Goal: Task Accomplishment & Management: Complete application form

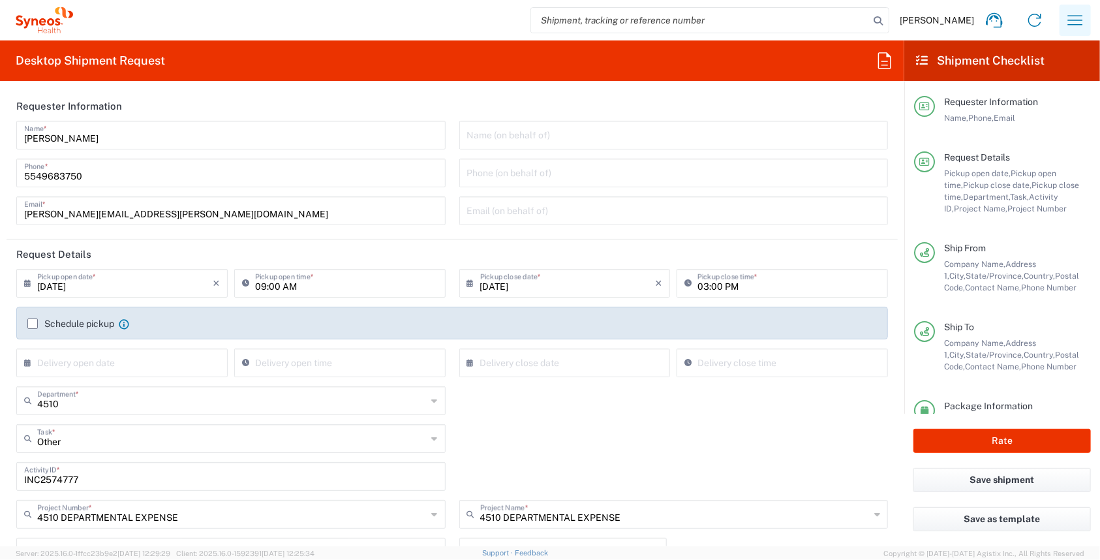
click at [1070, 22] on icon "button" at bounding box center [1074, 20] width 21 height 21
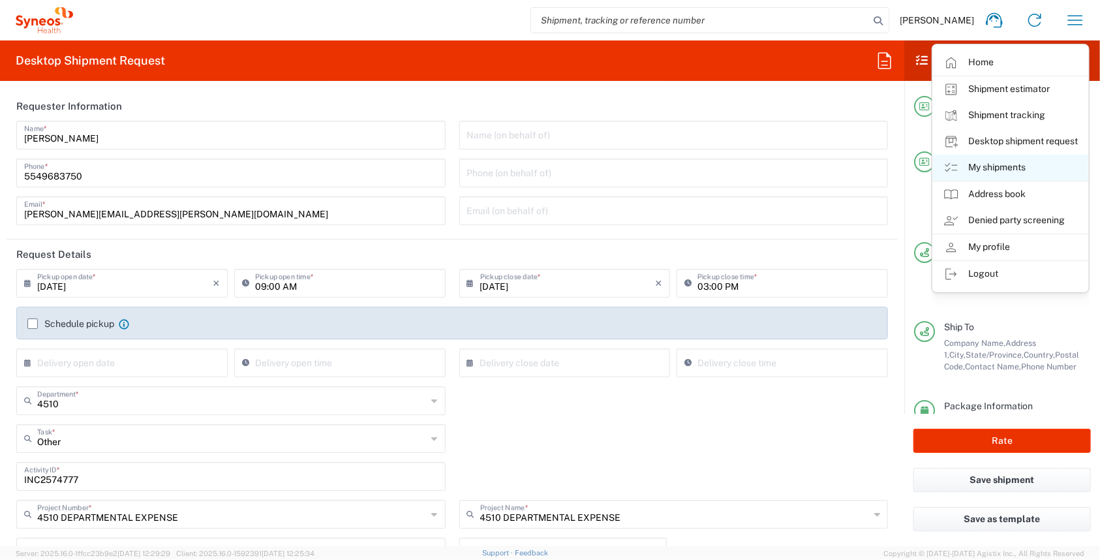
click at [1008, 166] on link "My shipments" at bounding box center [1010, 168] width 155 height 26
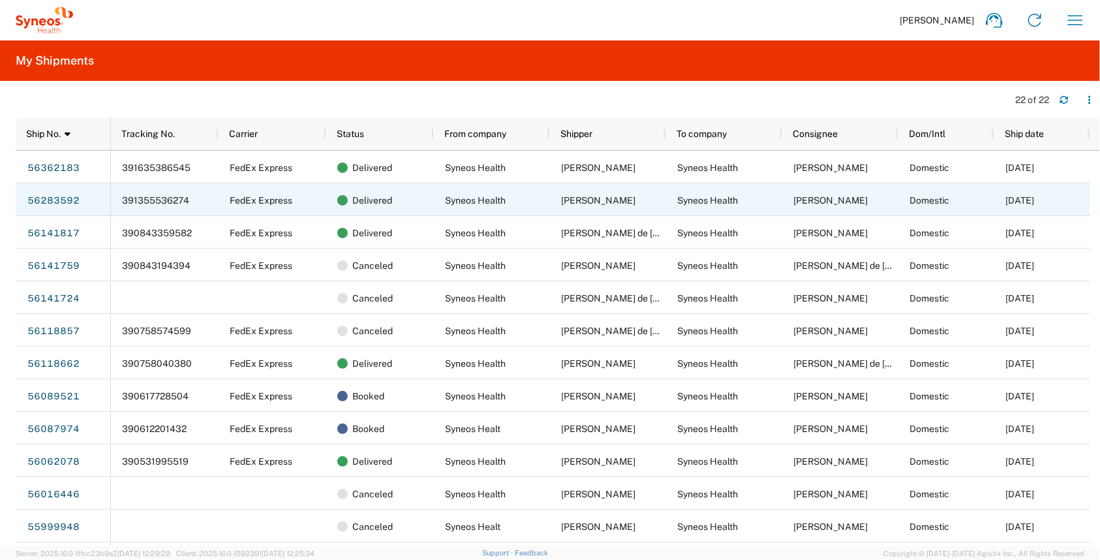
click at [70, 196] on link "56283592" at bounding box center [53, 200] width 53 height 21
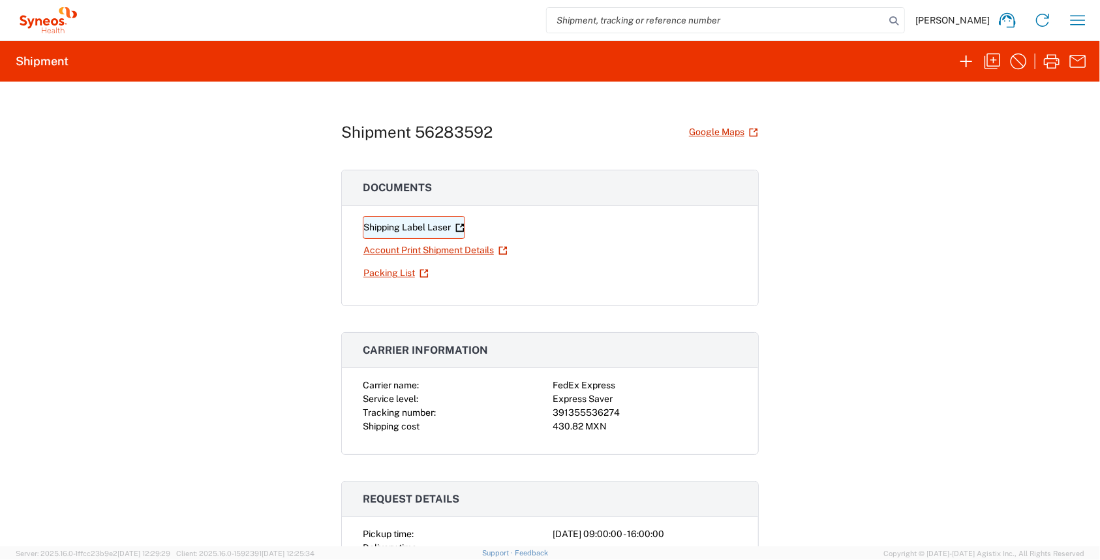
click at [378, 222] on link "Shipping Label Laser" at bounding box center [414, 227] width 102 height 23
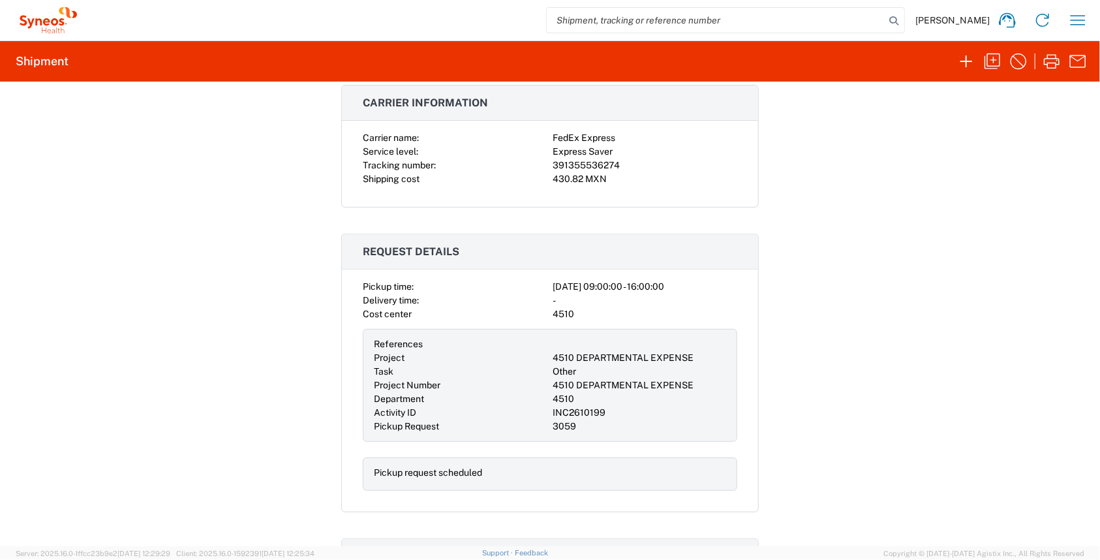
scroll to position [261, 0]
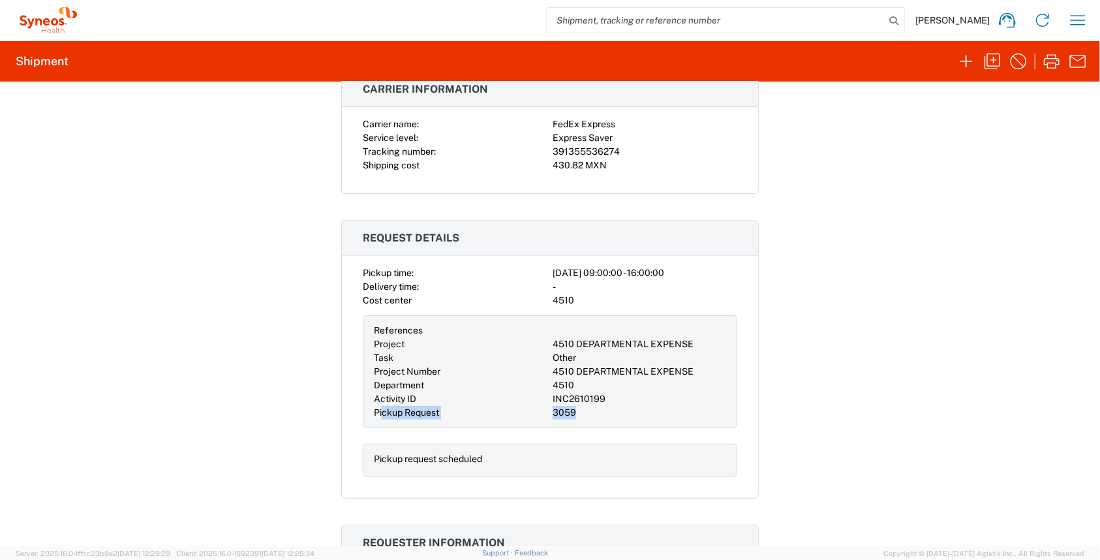
drag, startPoint x: 377, startPoint y: 409, endPoint x: 588, endPoint y: 414, distance: 211.4
click at [588, 414] on div "References Project 4510 DEPARTMENTAL EXPENSE Task Other Project Number 4510 DEP…" at bounding box center [550, 371] width 374 height 113
drag, startPoint x: 588, startPoint y: 414, endPoint x: 642, endPoint y: 407, distance: 53.9
click at [642, 407] on div "3059" at bounding box center [639, 413] width 174 height 14
click at [500, 412] on div "Pickup Request" at bounding box center [461, 413] width 174 height 14
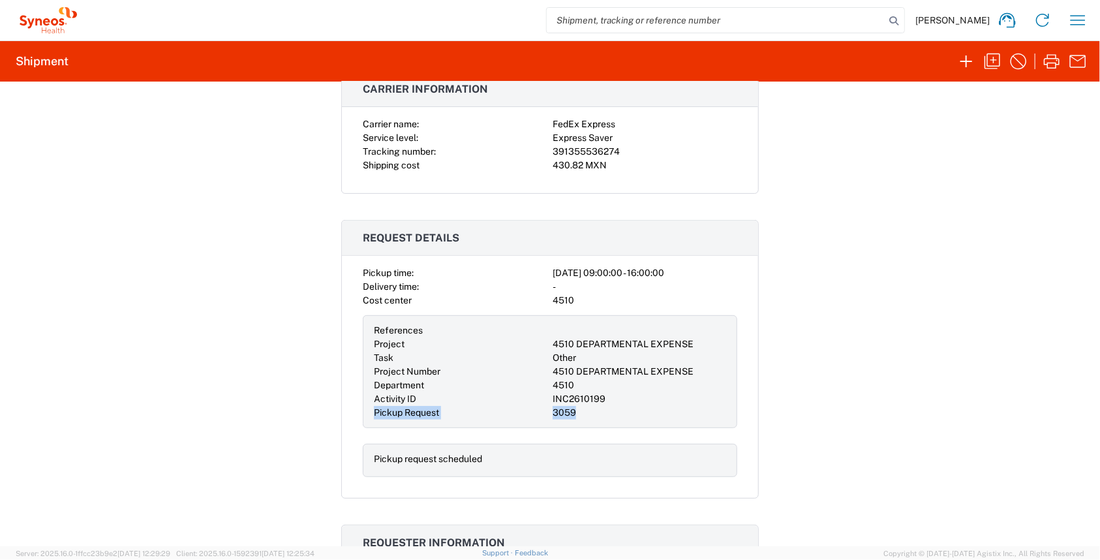
drag, startPoint x: 370, startPoint y: 410, endPoint x: 595, endPoint y: 416, distance: 224.5
click at [595, 416] on div "References Project 4510 DEPARTMENTAL EXPENSE Task Other Project Number 4510 DEP…" at bounding box center [550, 371] width 374 height 113
drag, startPoint x: 595, startPoint y: 416, endPoint x: 602, endPoint y: 415, distance: 7.3
click at [602, 414] on div "3059" at bounding box center [639, 413] width 174 height 14
click at [775, 438] on div "Shipment 56283592 Google Maps Documents Shipping Label Laser Account Print Ship…" at bounding box center [550, 314] width 1100 height 464
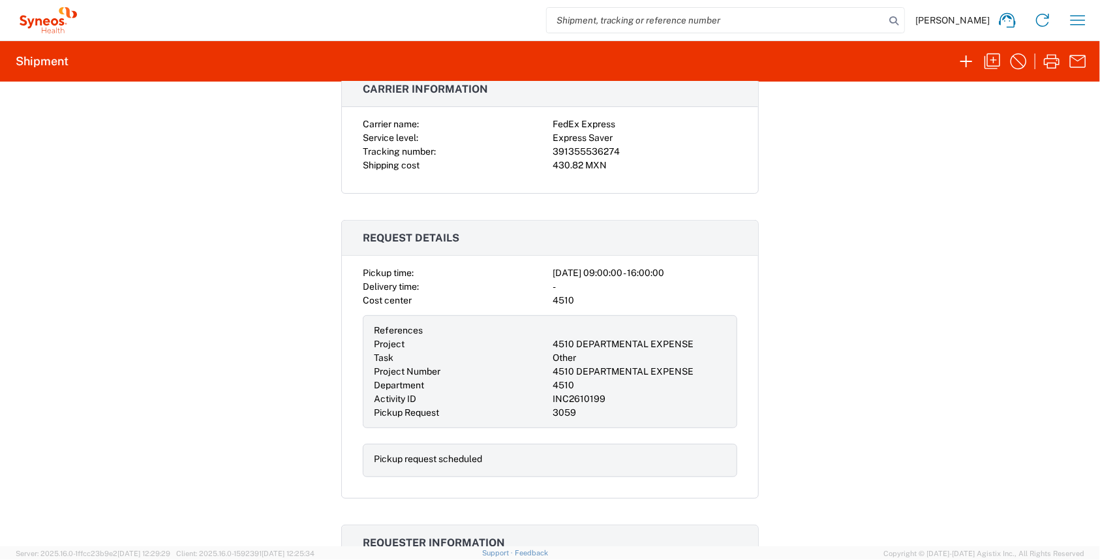
scroll to position [326, 0]
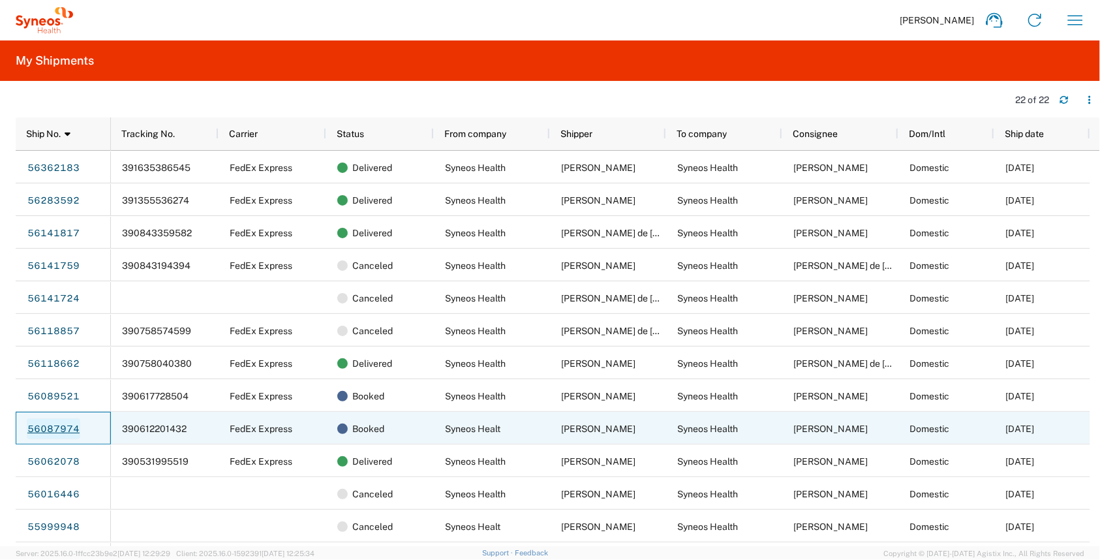
click at [72, 423] on link "56087974" at bounding box center [53, 428] width 53 height 21
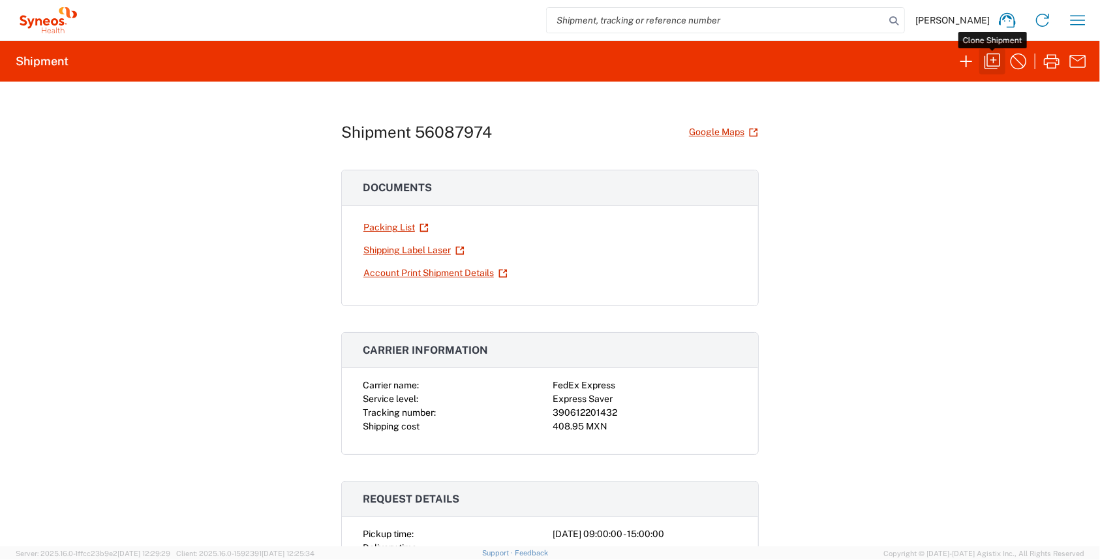
click at [996, 61] on icon "button" at bounding box center [992, 61] width 21 height 21
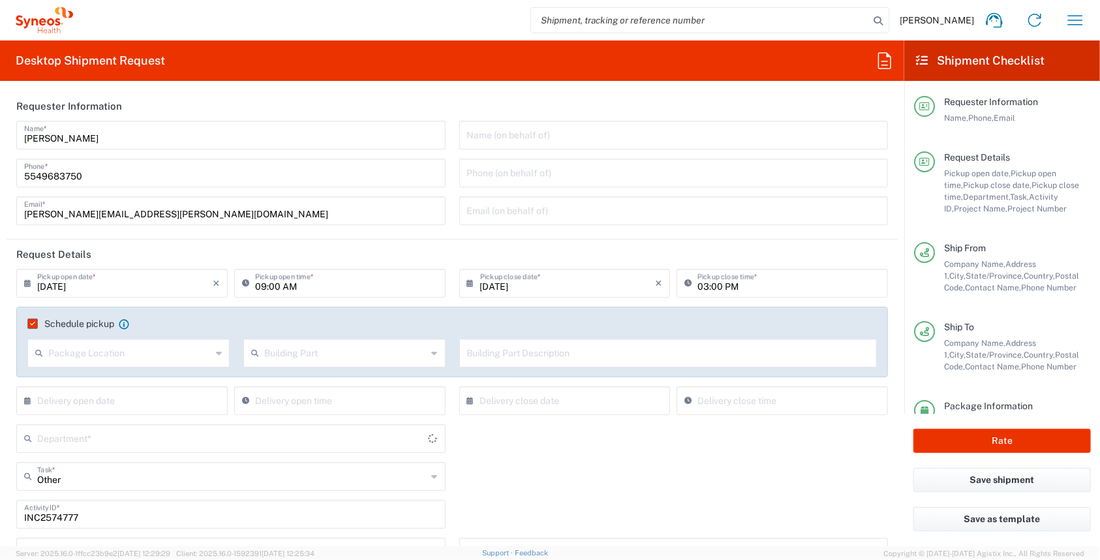
type input "[GEOGRAPHIC_DATA]"
type input "Large Box"
type input "[GEOGRAPHIC_DATA]"
type input "4510 DEPARTMENTAL EXPENSE"
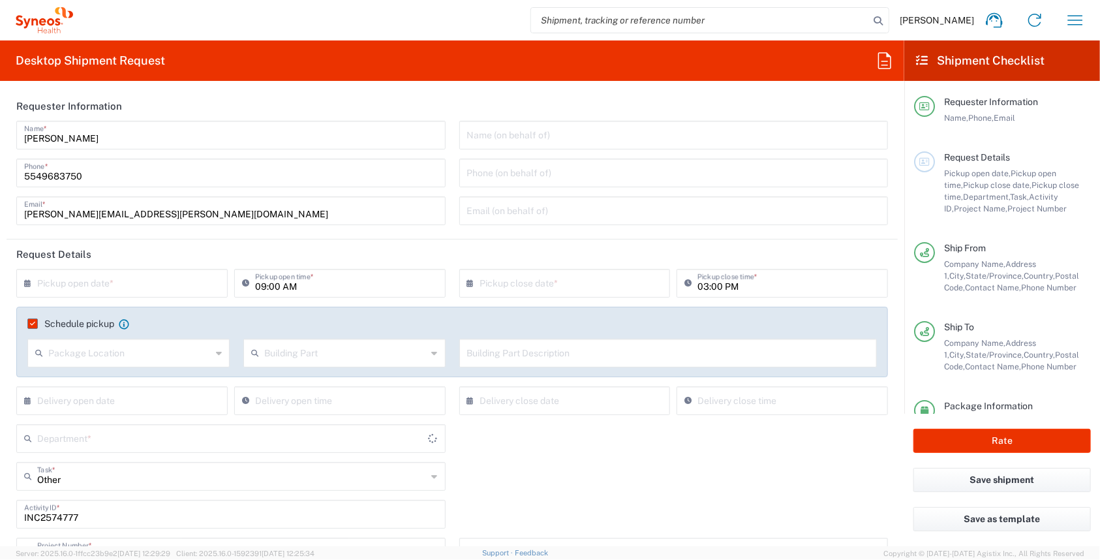
type input "[PERSON_NAME] Roo"
type input "[GEOGRAPHIC_DATA]"
type input "4510"
click at [109, 287] on input "text" at bounding box center [124, 282] width 175 height 23
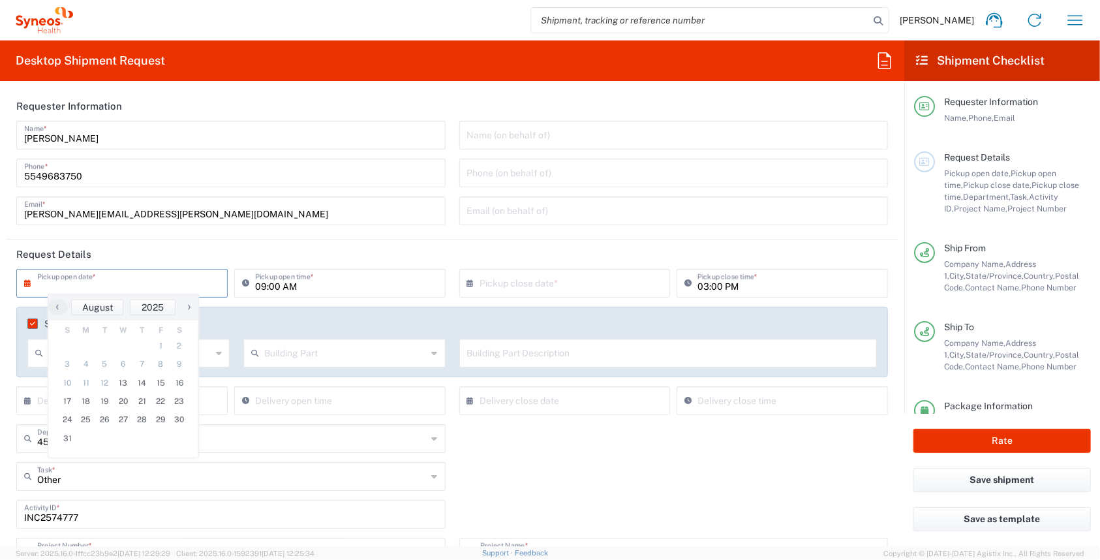
type input "INC Research Clin Svcs [GEOGRAPHIC_DATA]"
click at [126, 385] on span "13" at bounding box center [123, 383] width 19 height 18
type input "[DATE]"
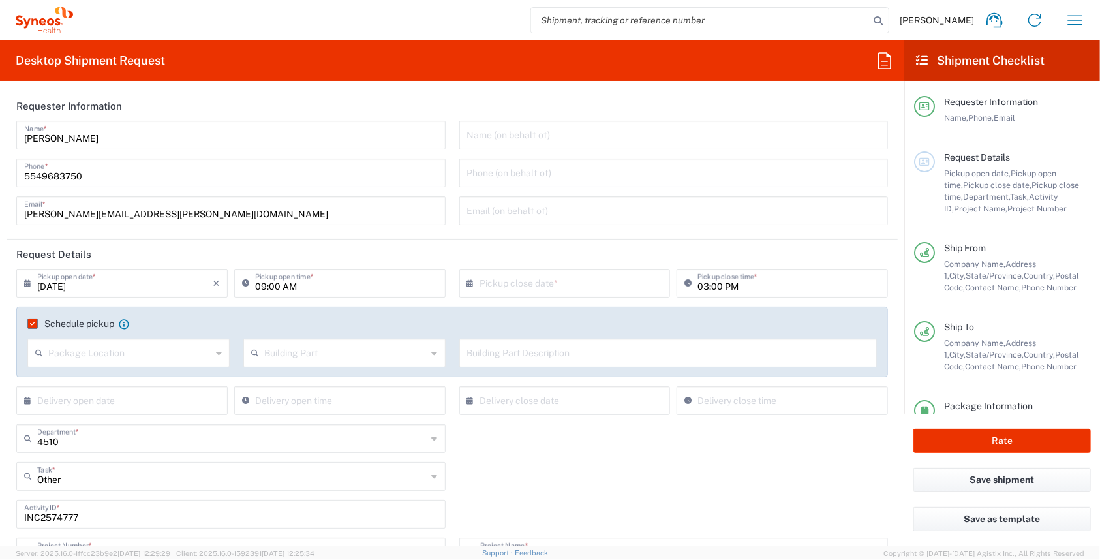
click at [590, 283] on input "text" at bounding box center [567, 282] width 175 height 23
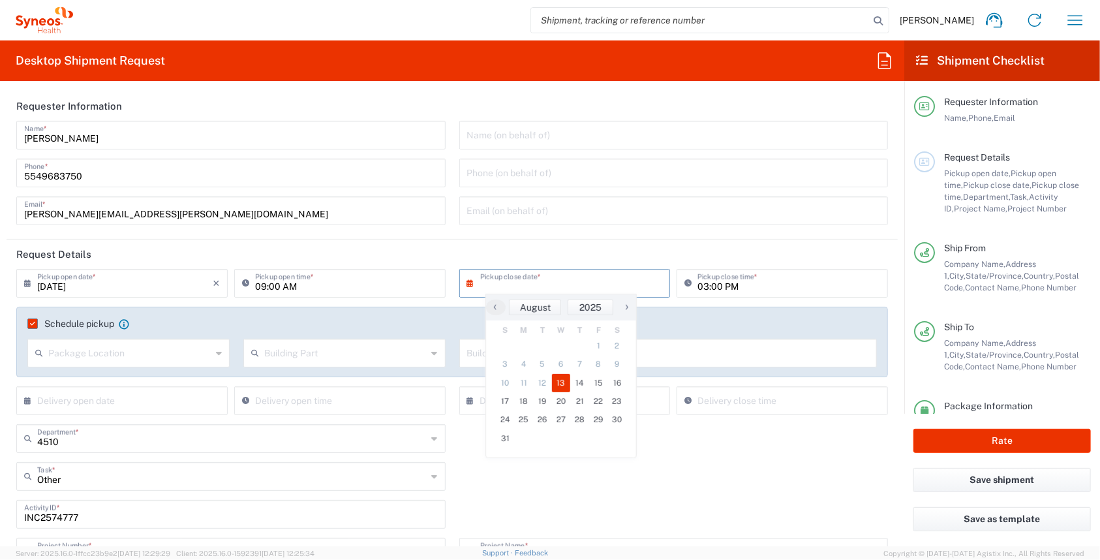
click at [566, 387] on span "13" at bounding box center [561, 383] width 19 height 18
type input "[DATE]"
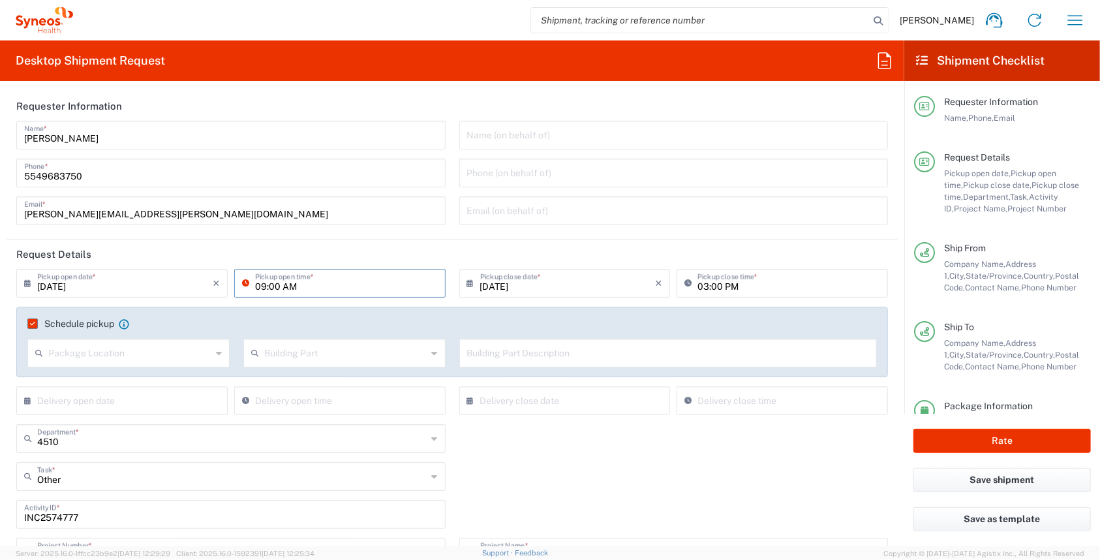
click at [271, 285] on input "09:00 AM" at bounding box center [346, 282] width 183 height 23
click at [291, 288] on input "12:00 AM" at bounding box center [346, 282] width 183 height 23
type input "12:00 PM"
click at [565, 500] on div "INC2574777 Activity ID *" at bounding box center [452, 519] width 885 height 38
click at [702, 282] on input "03:00 PM" at bounding box center [788, 282] width 183 height 23
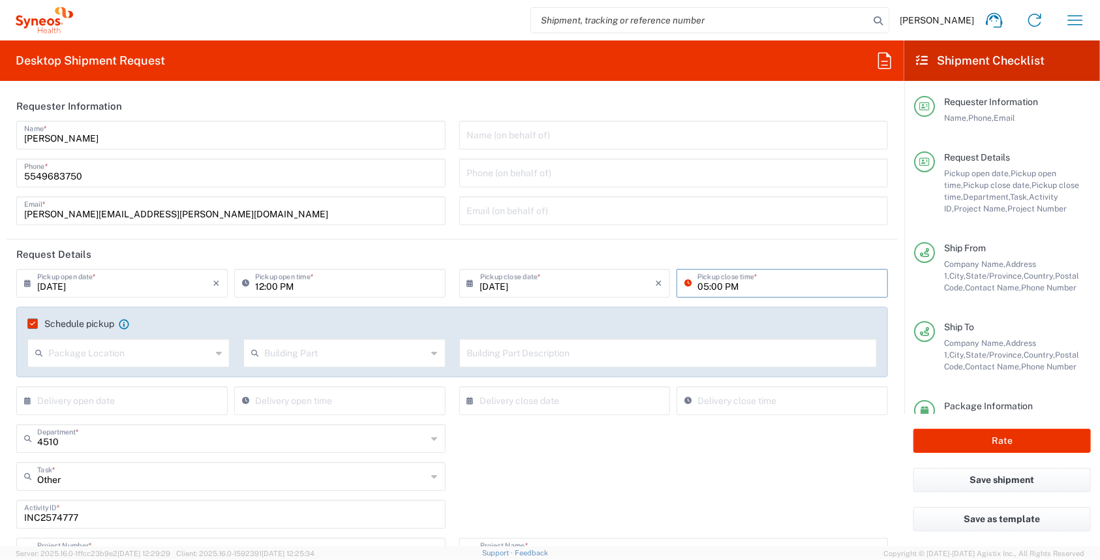
type input "05:00 PM"
click at [595, 474] on div "Other Task * Other Break/Fix Inventory Transfer New Hire Refresh" at bounding box center [452, 481] width 885 height 38
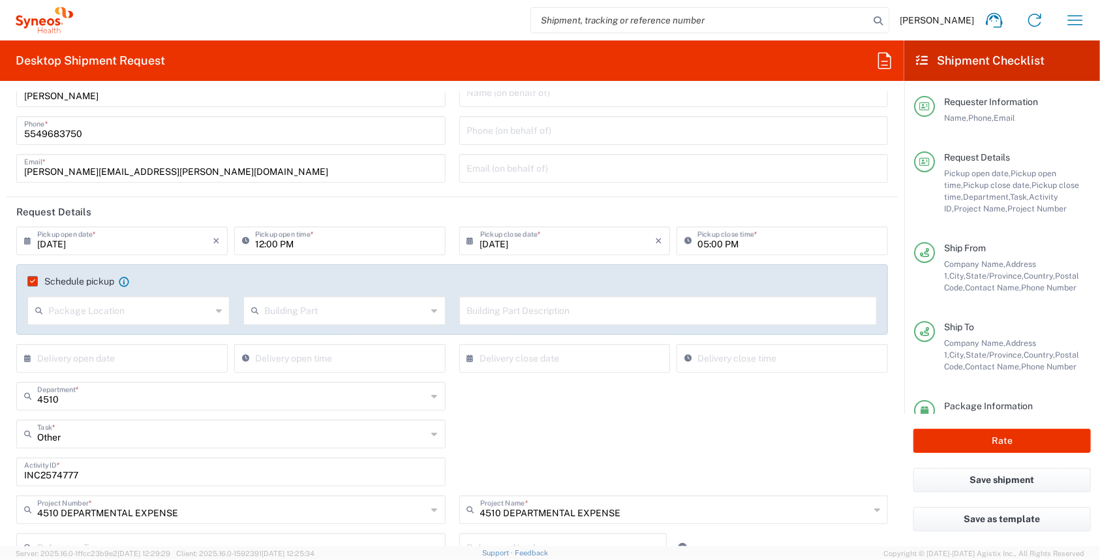
scroll to position [65, 0]
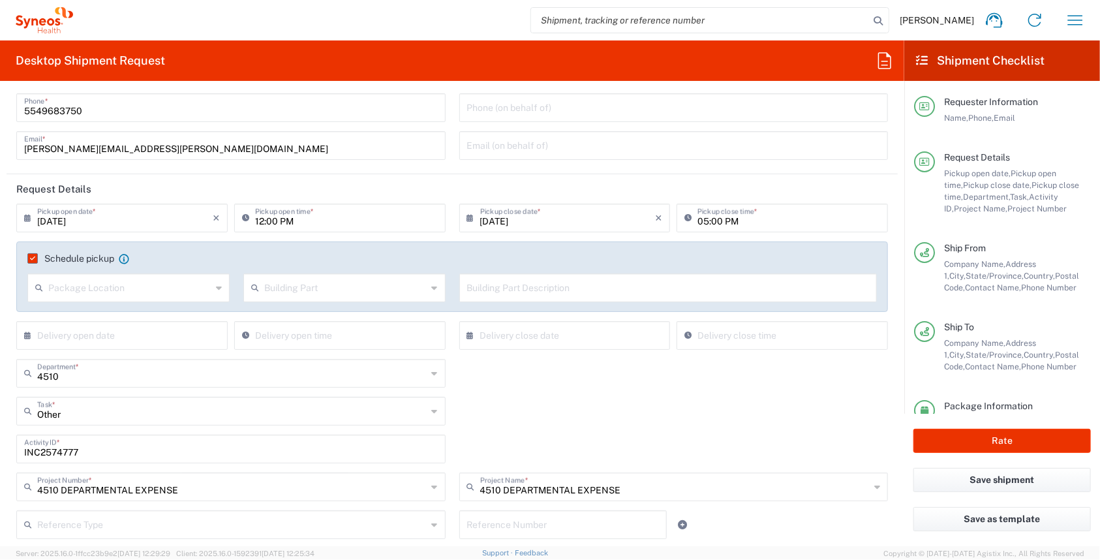
click at [33, 256] on label "Schedule pickup" at bounding box center [70, 258] width 87 height 10
click at [30, 258] on input "Schedule pickup" at bounding box center [30, 258] width 0 height 0
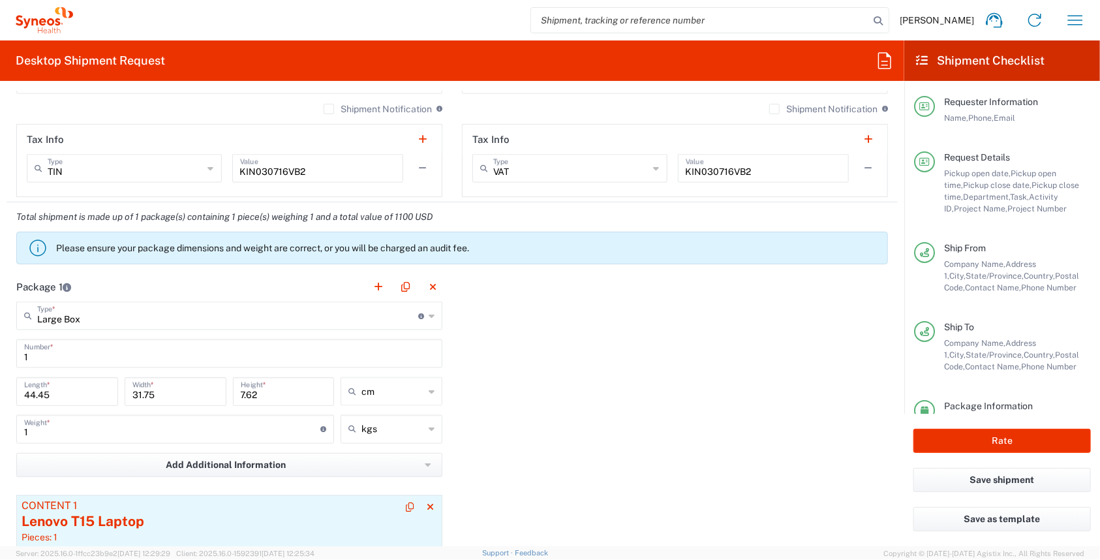
scroll to position [1109, 0]
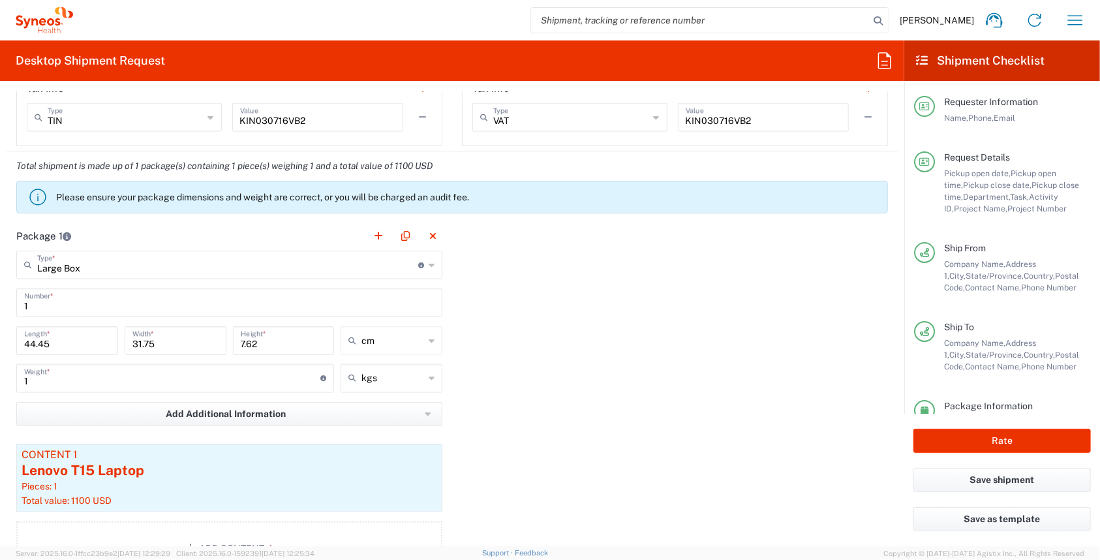
click at [57, 380] on input "1" at bounding box center [172, 377] width 296 height 23
type input "5"
click at [541, 389] on div "Package 1 Large Box Type * Material used to package goods Large Box Envelope Me…" at bounding box center [452, 402] width 891 height 363
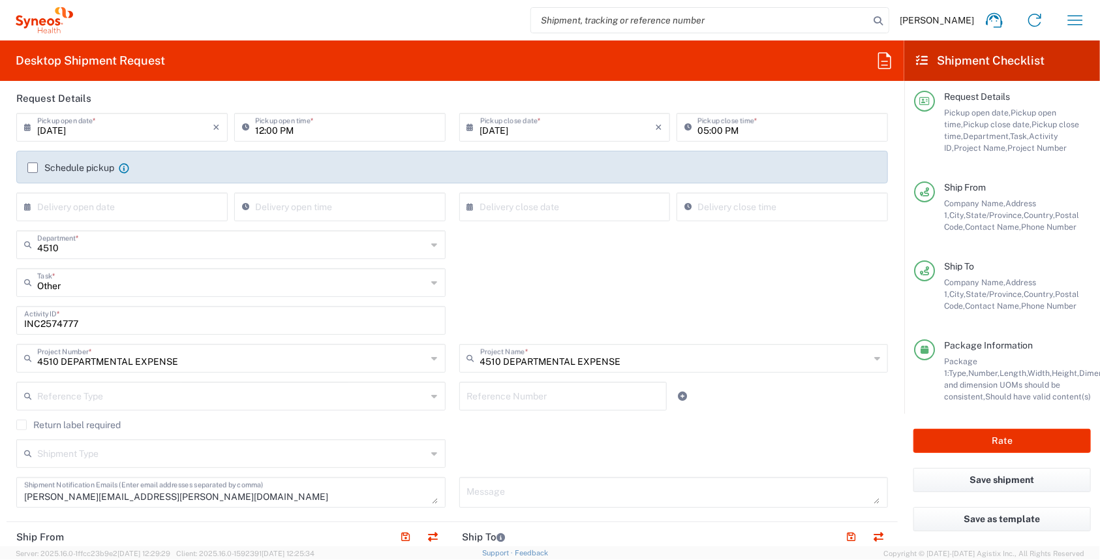
scroll to position [87, 0]
